Goal: Find specific page/section: Find specific page/section

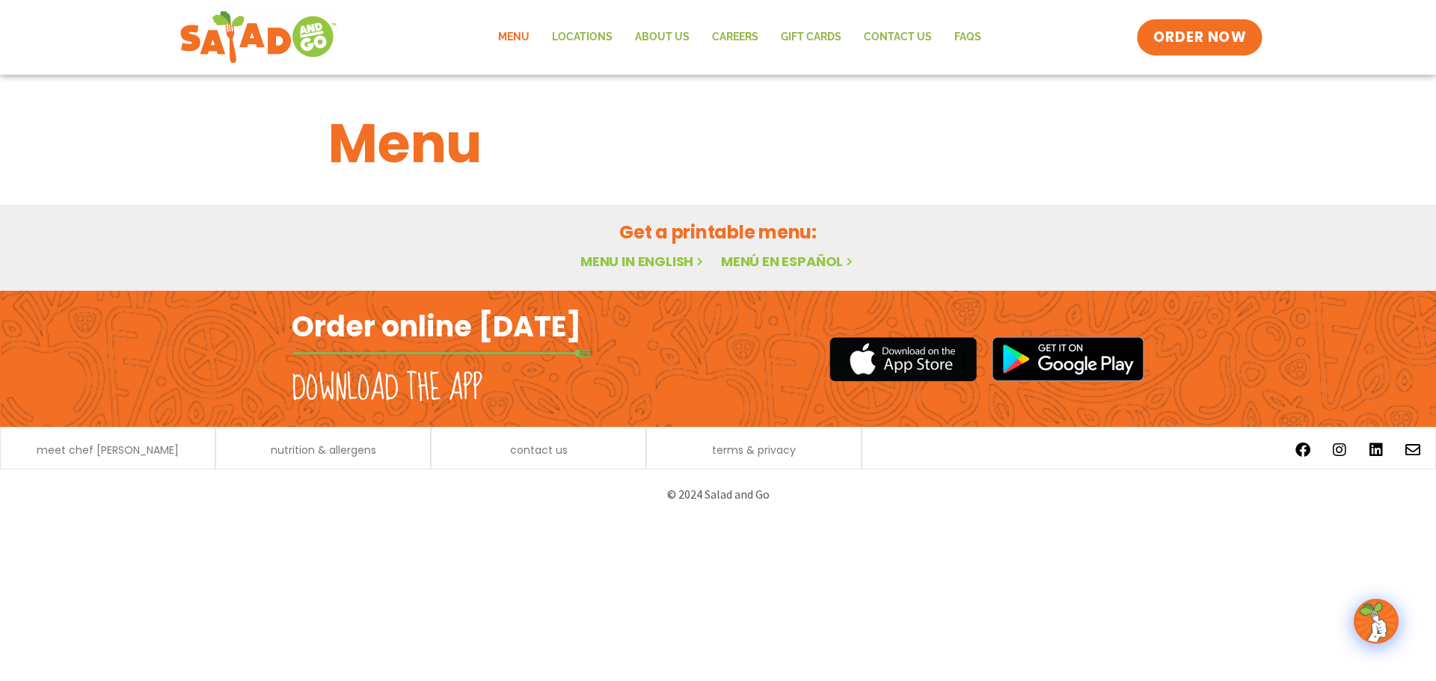
click at [1200, 41] on span "ORDER NOW" at bounding box center [1200, 37] width 93 height 19
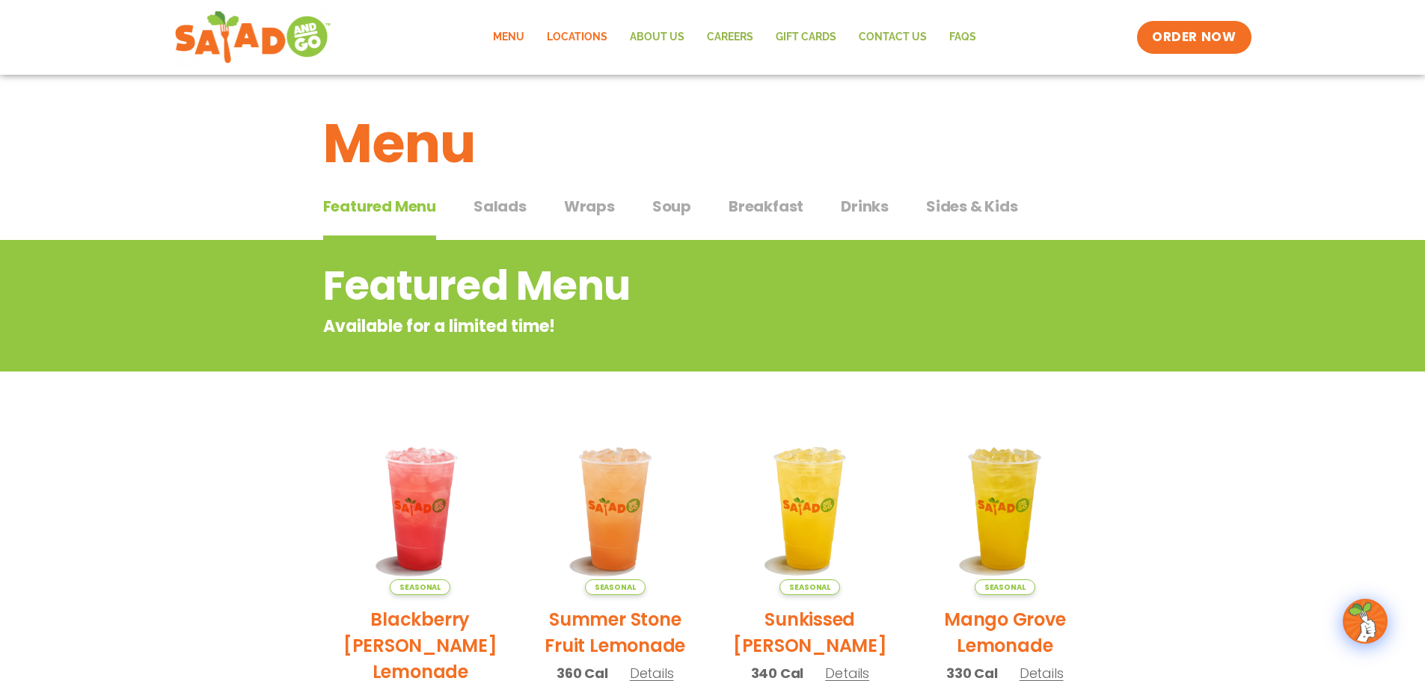
click at [586, 34] on link "Locations" at bounding box center [577, 37] width 83 height 34
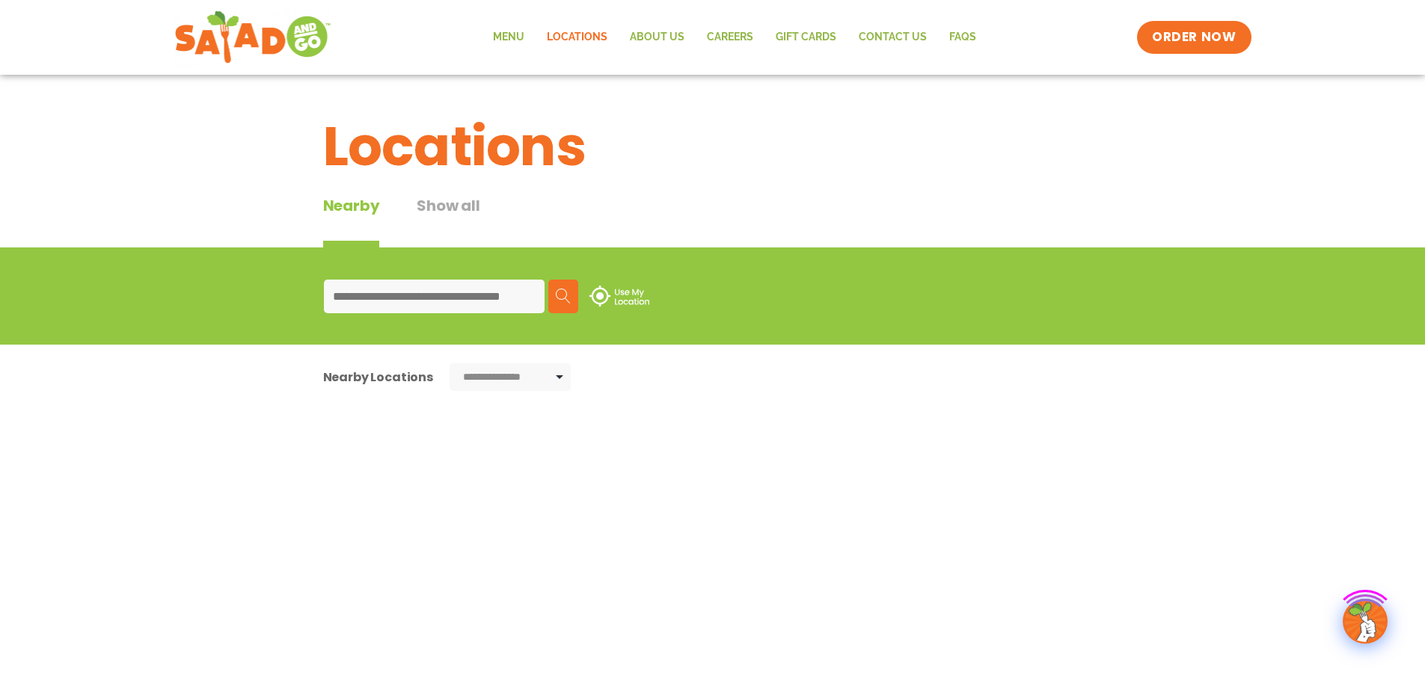
type input "**********"
select select "*"
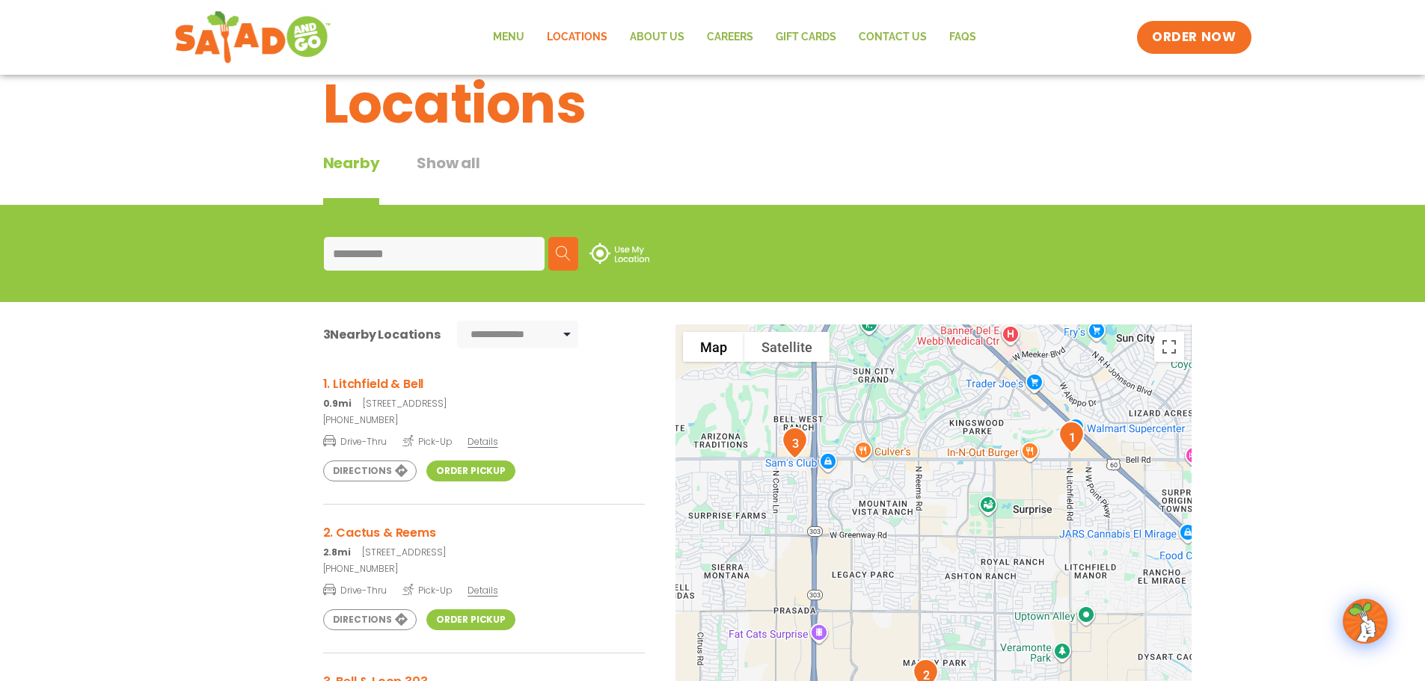
scroll to position [39, 0]
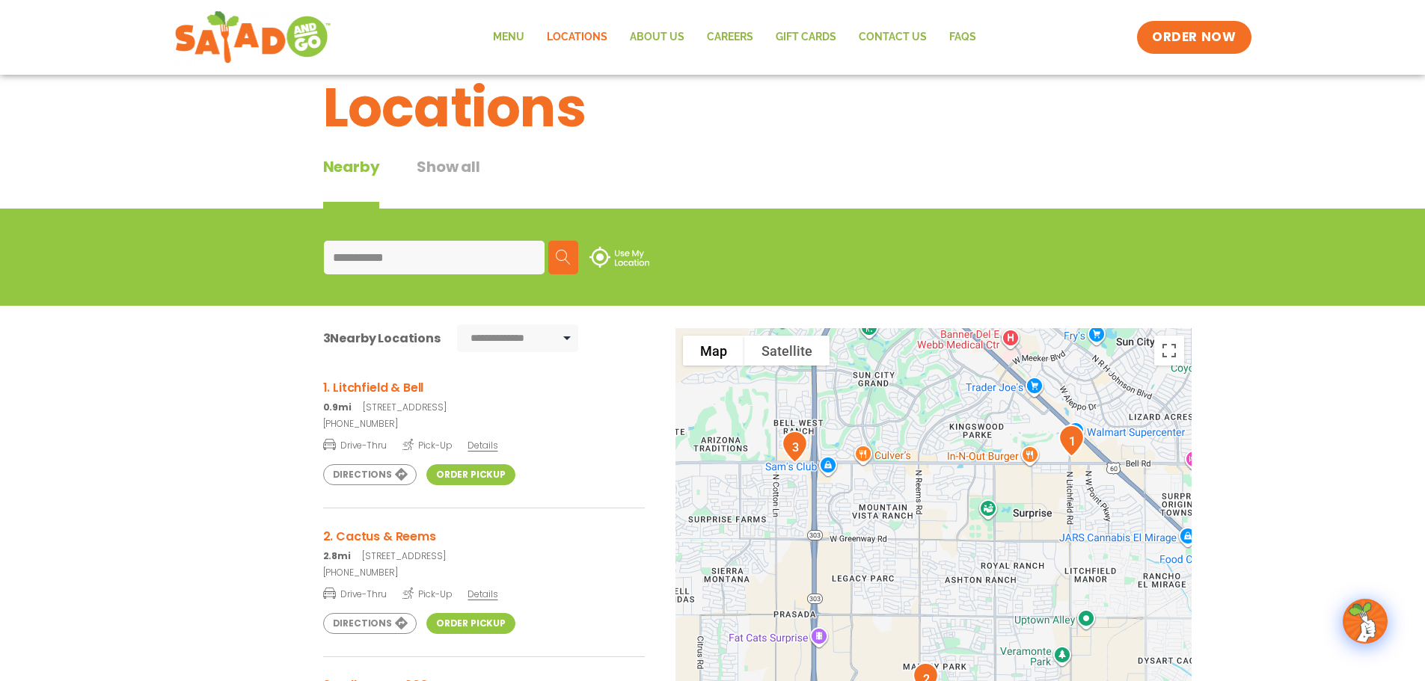
click at [393, 386] on h3 "1. Litchfield & Bell" at bounding box center [484, 388] width 322 height 19
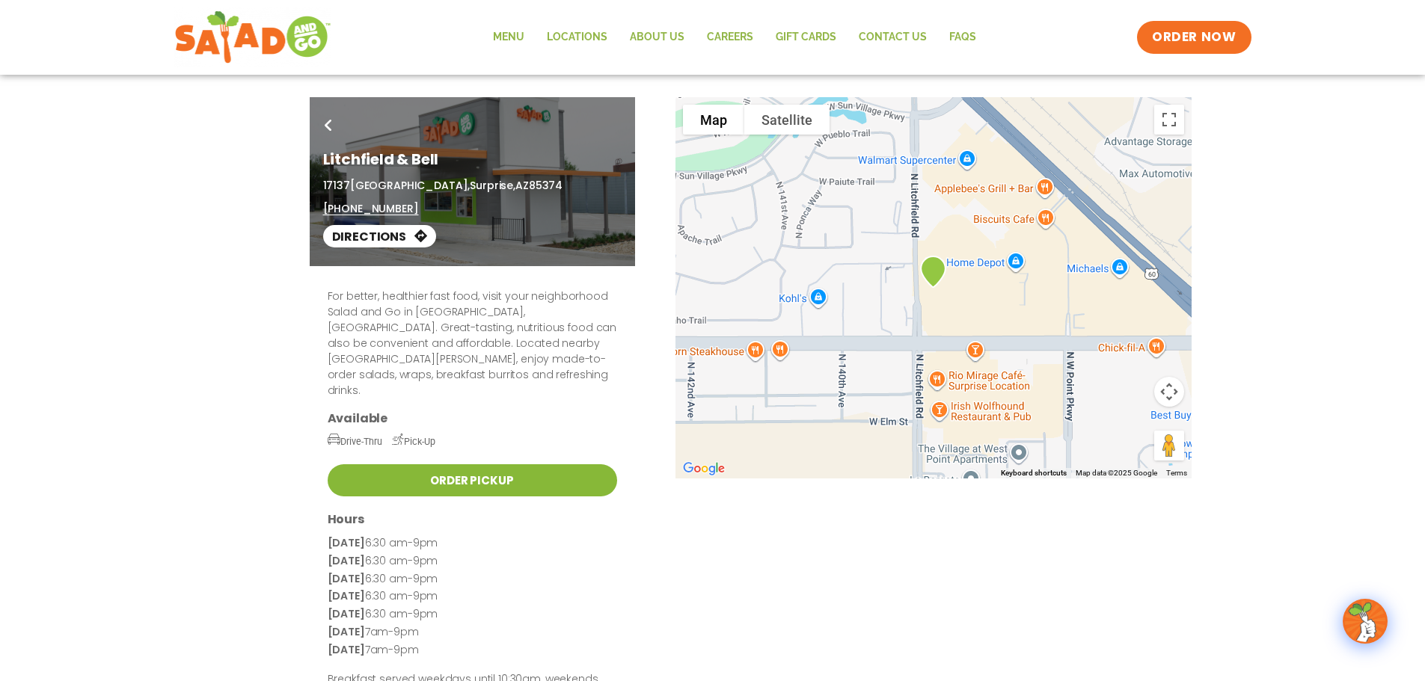
click at [471, 465] on link "Order Pickup" at bounding box center [472, 481] width 289 height 32
